Goal: Transaction & Acquisition: Purchase product/service

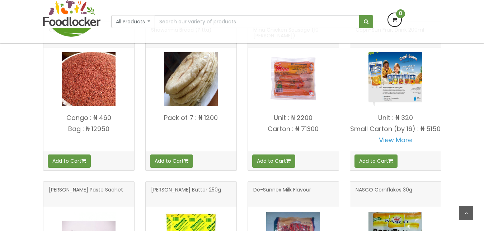
scroll to position [476, 0]
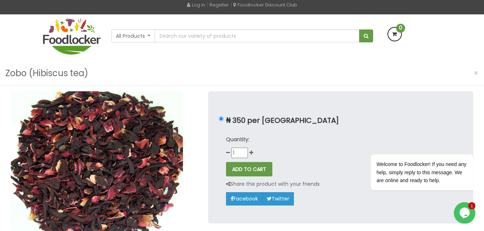
scroll to position [37, 0]
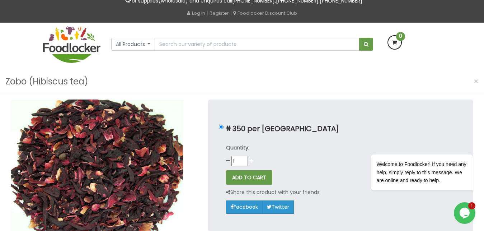
click at [253, 161] on icon at bounding box center [251, 160] width 4 height 5
type input "3"
click at [252, 177] on button "ADD TO CART" at bounding box center [249, 177] width 46 height 14
click at [312, 151] on p "Quantity:" at bounding box center [340, 148] width 229 height 8
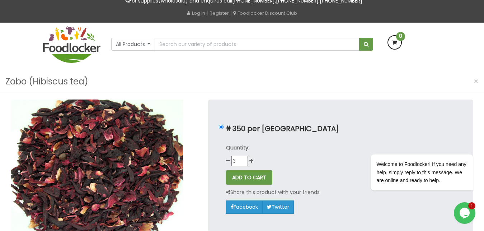
click at [244, 162] on input "3" at bounding box center [240, 161] width 17 height 10
click at [243, 160] on input "3" at bounding box center [240, 161] width 17 height 10
click at [244, 176] on button "ADD TO CART" at bounding box center [249, 177] width 46 height 14
click at [329, 159] on div "Quantity: 3" at bounding box center [340, 155] width 229 height 23
click at [65, 47] on img at bounding box center [71, 44] width 57 height 37
